Goal: Check status: Check status

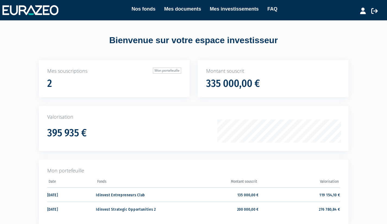
scroll to position [60, 0]
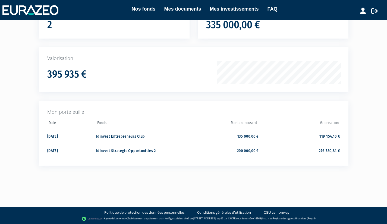
click at [327, 133] on td "119 154,10 €" at bounding box center [299, 136] width 81 height 14
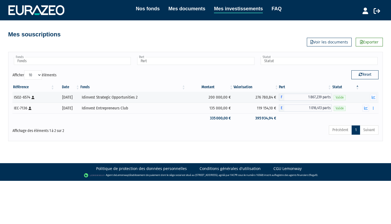
click at [131, 107] on div "Idinvest Entrepreneurs Club" at bounding box center [133, 108] width 102 height 6
click at [366, 108] on icon "button" at bounding box center [367, 109] width 4 height 4
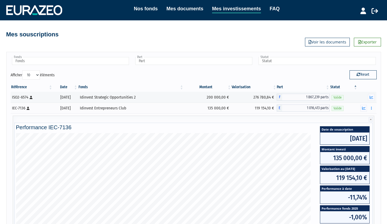
click at [371, 96] on icon "button" at bounding box center [372, 98] width 4 height 4
